Goal: Task Accomplishment & Management: Use online tool/utility

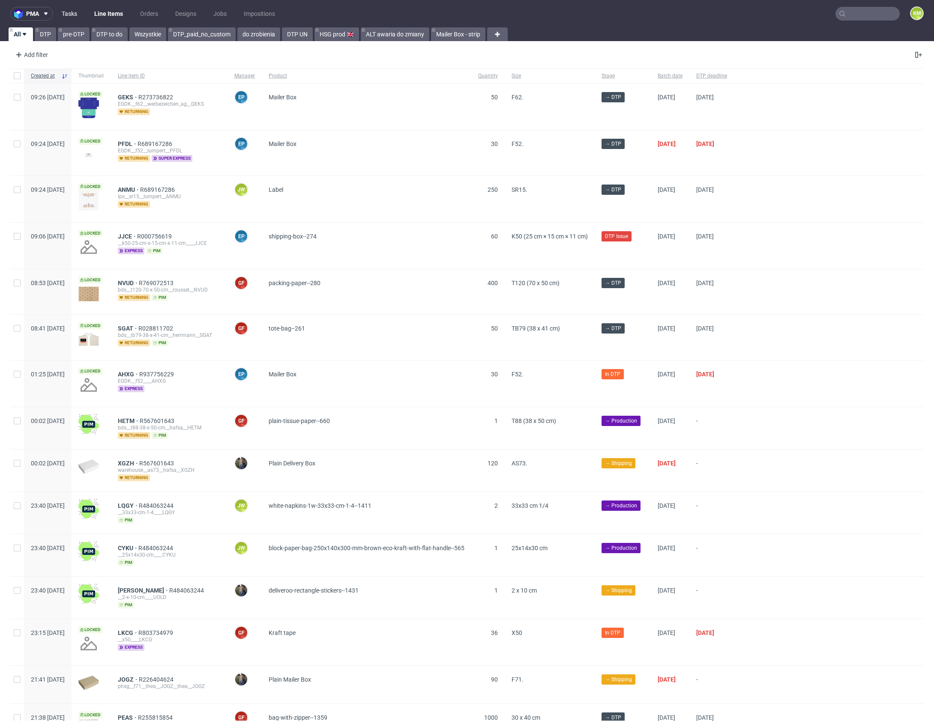
click at [64, 18] on link "Tasks" at bounding box center [70, 14] width 26 height 14
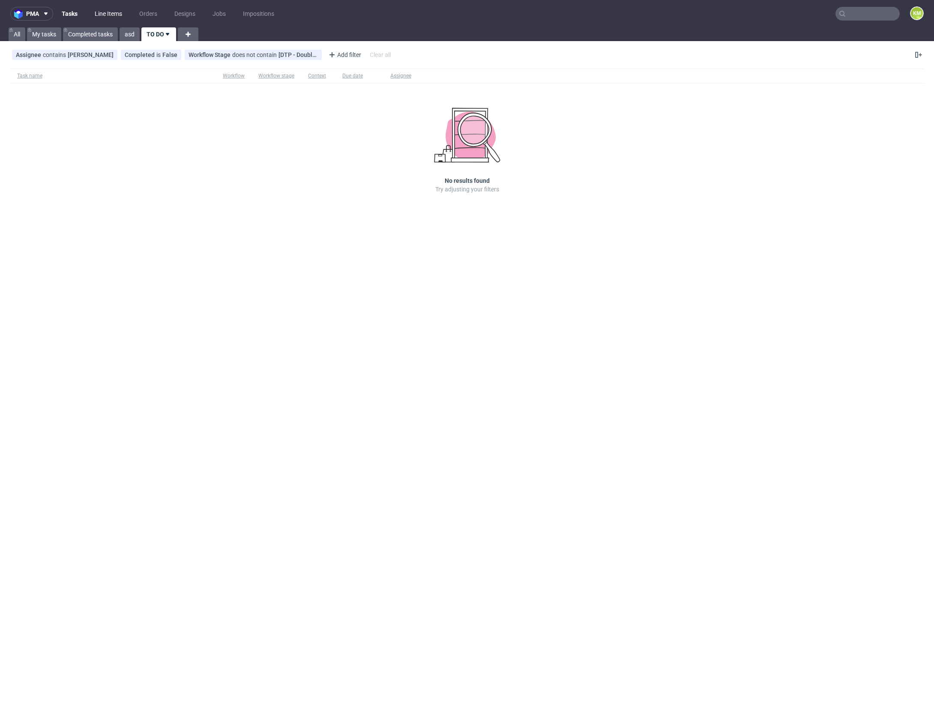
click at [118, 16] on link "Line Items" at bounding box center [109, 14] width 38 height 14
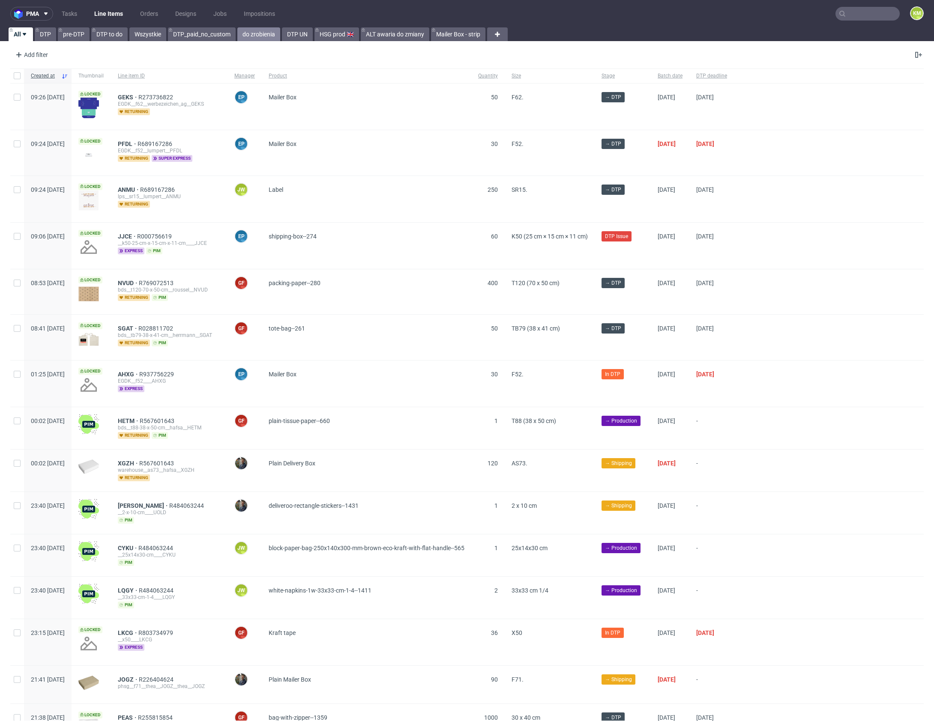
click at [264, 31] on link "do zrobienia" at bounding box center [258, 34] width 43 height 14
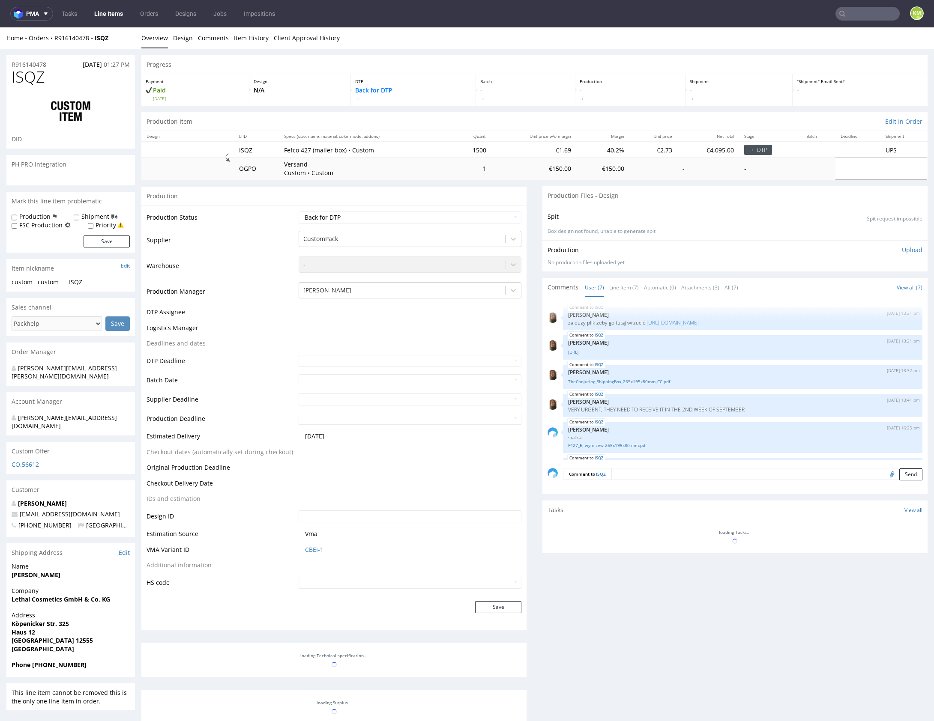
scroll to position [93, 0]
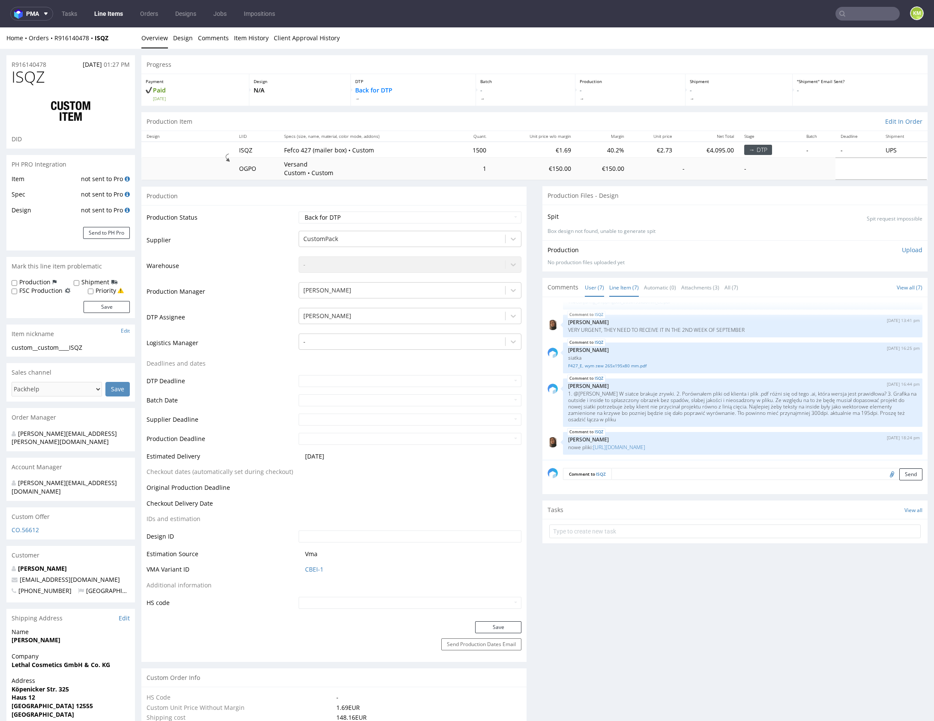
click at [628, 291] on link "Line Item (7)" at bounding box center [624, 287] width 30 height 18
click at [703, 423] on div "ISQZ 27th Aug 25 | 13:31 pm Angelina Marć za duży plik żeby go tutaj wrzucić: h…" at bounding box center [737, 381] width 380 height 158
click at [645, 444] on link "https://www.dropbox.com/scl/fi/88452vpyywwnr1ov9dnwi/Shipping-box.zip?rlkey=bjs…" at bounding box center [619, 447] width 52 height 7
